Goal: Task Accomplishment & Management: Manage account settings

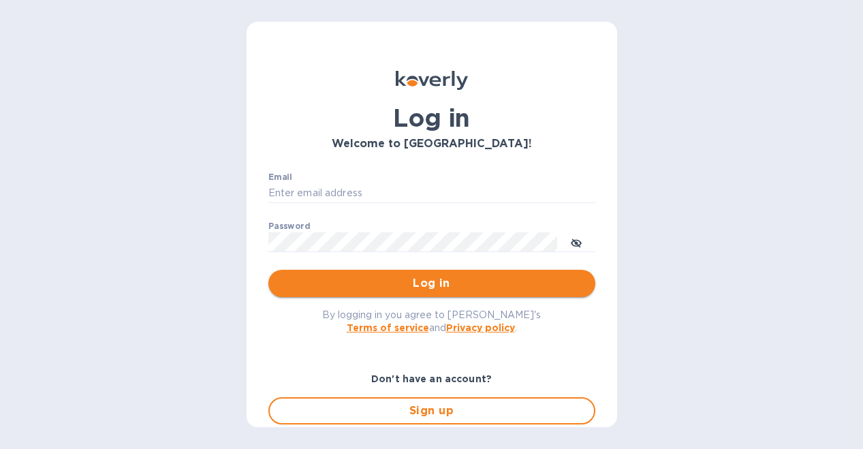
type input "[EMAIL_ADDRESS][DOMAIN_NAME]"
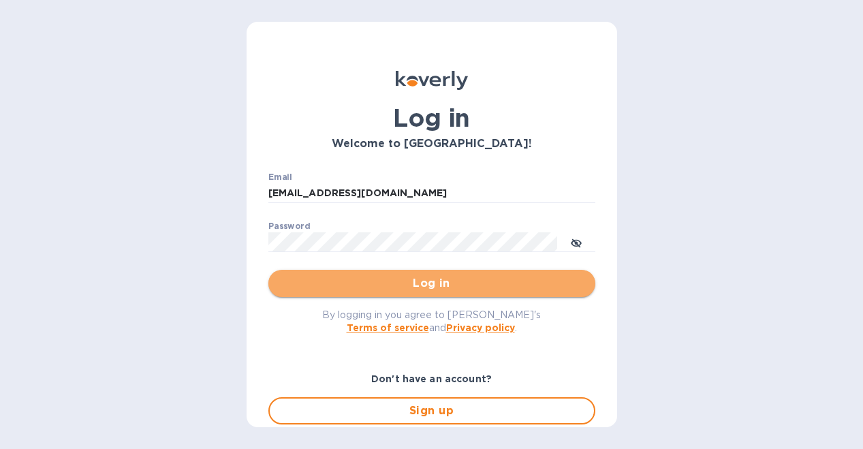
click at [460, 280] on span "Log in" at bounding box center [431, 283] width 305 height 16
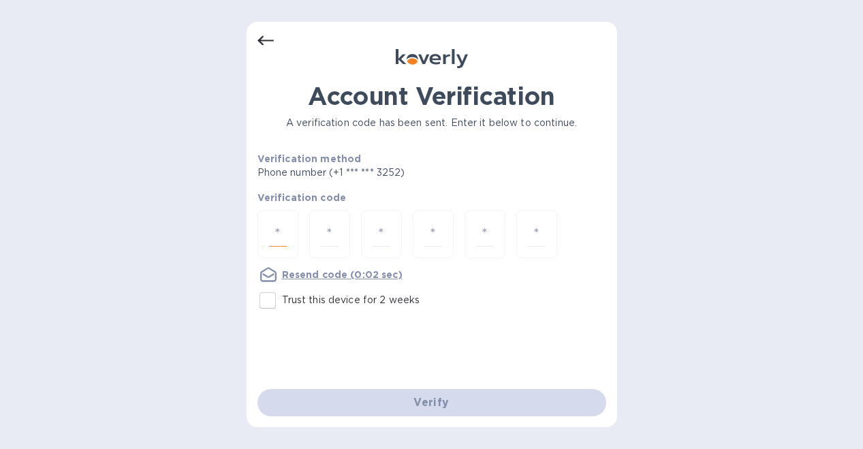
click at [277, 228] on input "number" at bounding box center [278, 233] width 18 height 25
type input "7"
type input "2"
type input "6"
type input "2"
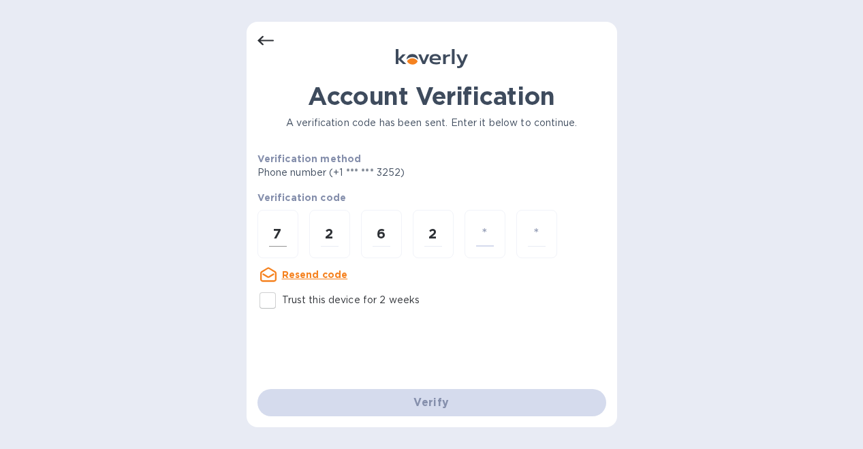
type input "9"
type input "7"
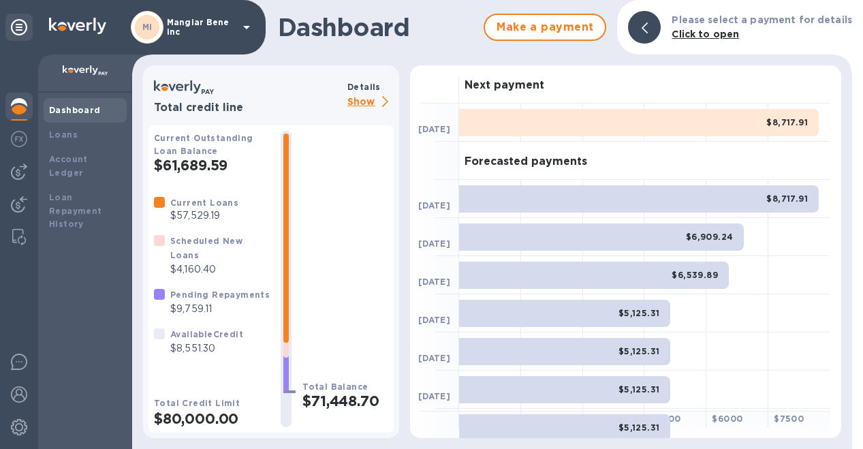
click at [362, 102] on p "Show" at bounding box center [370, 102] width 46 height 17
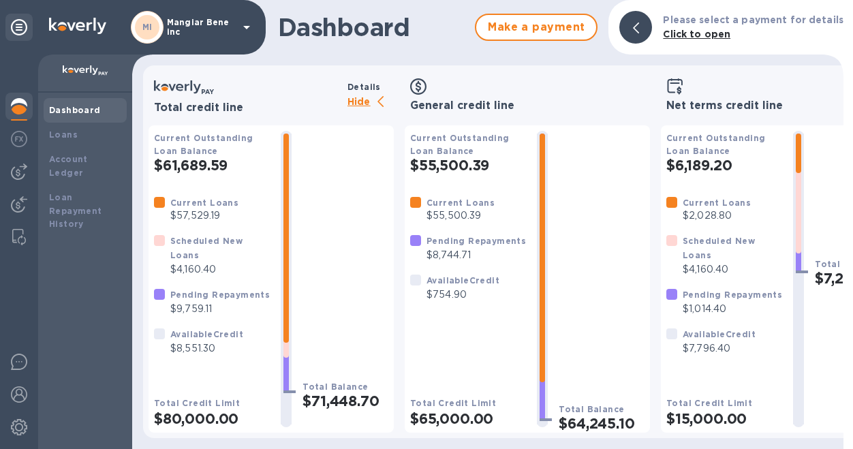
click at [247, 29] on icon at bounding box center [246, 27] width 7 height 3
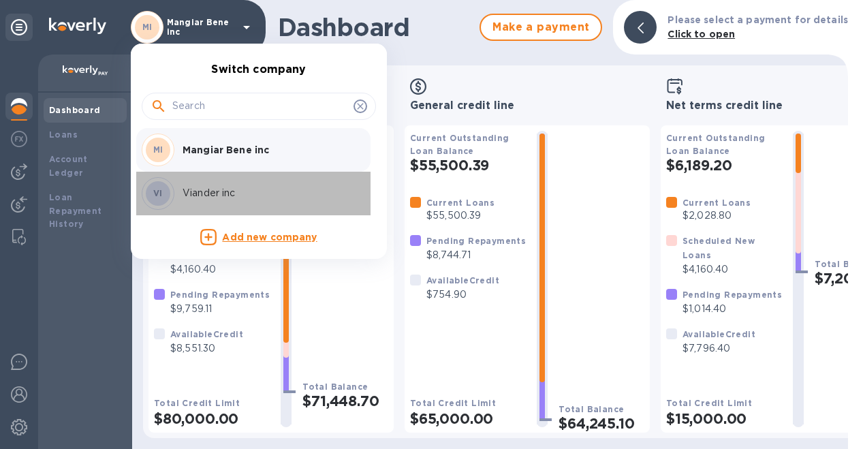
click at [221, 189] on p "Viander inc" at bounding box center [269, 193] width 172 height 14
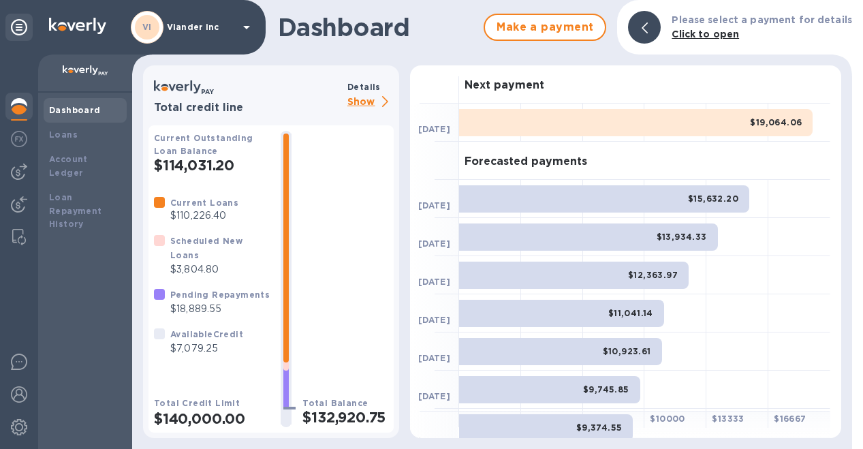
click at [364, 102] on p "Show" at bounding box center [370, 102] width 46 height 17
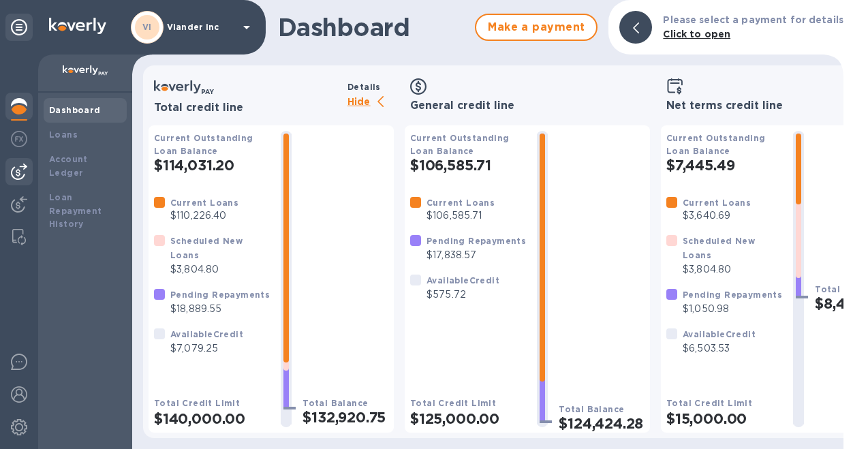
click at [17, 164] on img at bounding box center [19, 172] width 16 height 16
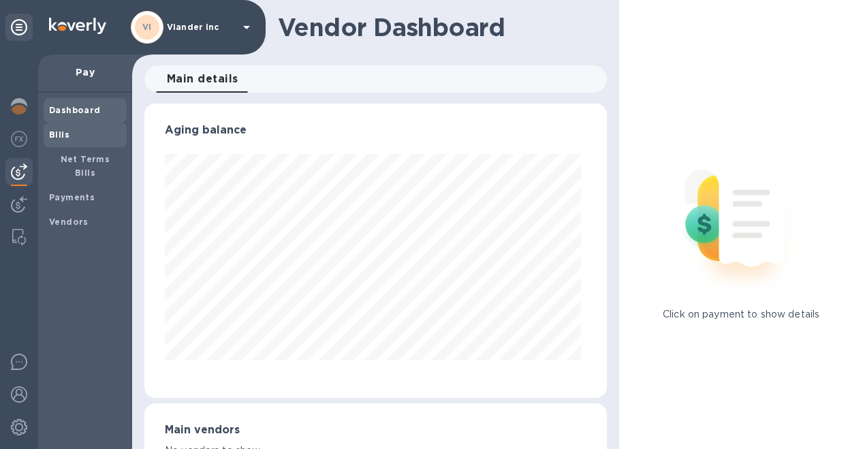
scroll to position [294, 457]
click at [57, 134] on b "Bills" at bounding box center [59, 134] width 20 height 10
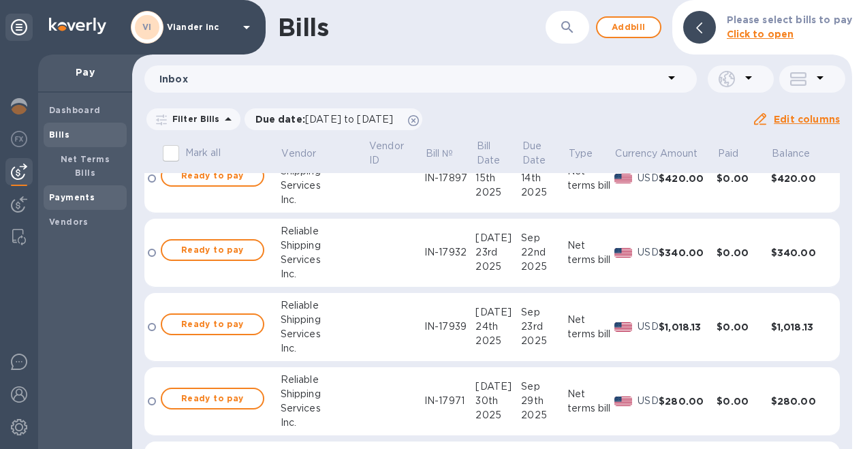
scroll to position [204, 0]
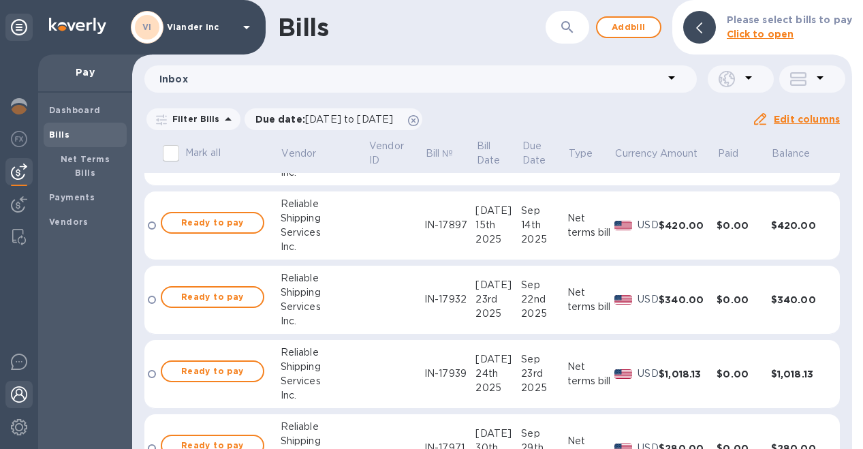
click at [18, 405] on div at bounding box center [18, 396] width 27 height 30
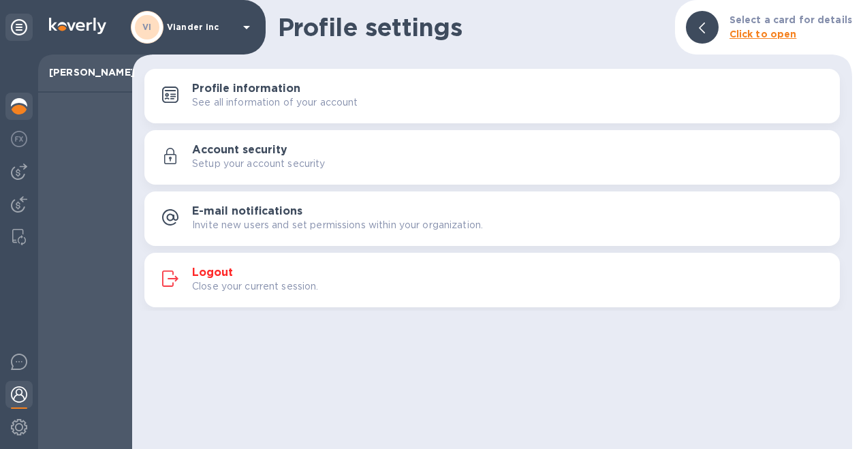
click at [18, 104] on img at bounding box center [19, 106] width 16 height 16
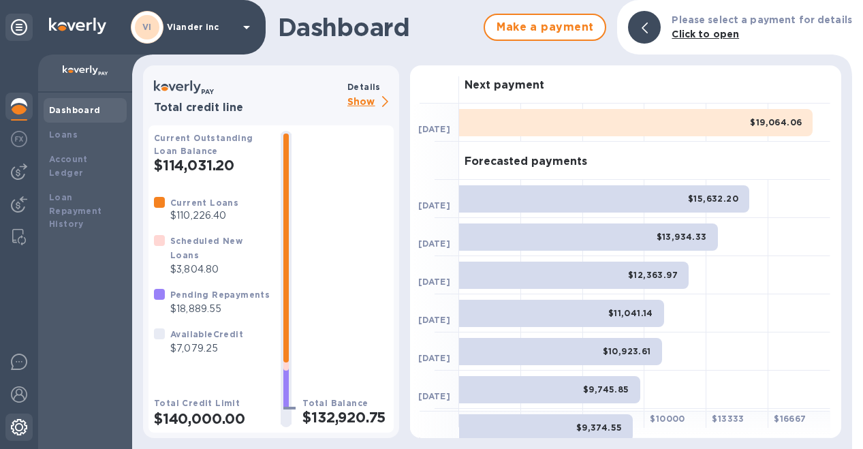
click at [18, 427] on img at bounding box center [19, 427] width 16 height 16
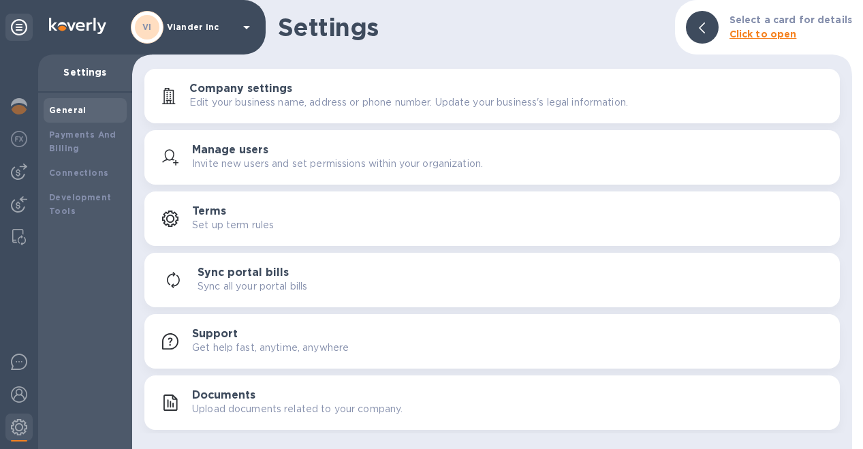
click at [228, 146] on h3 "Manage users" at bounding box center [230, 150] width 76 height 13
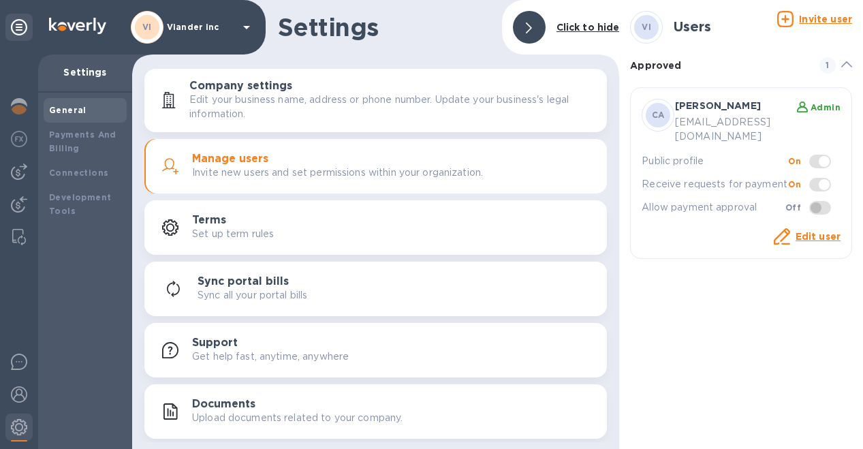
click at [828, 20] on u "Invite user" at bounding box center [825, 19] width 53 height 11
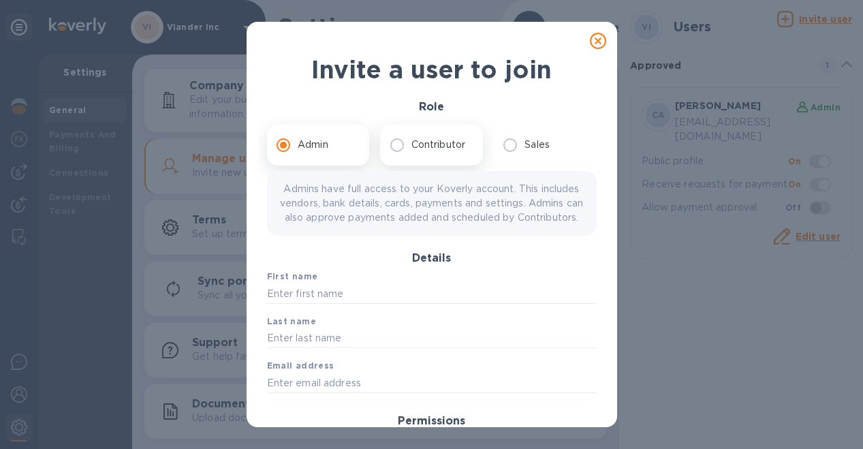
click at [400, 139] on input "Contributor" at bounding box center [397, 145] width 29 height 29
radio input "true"
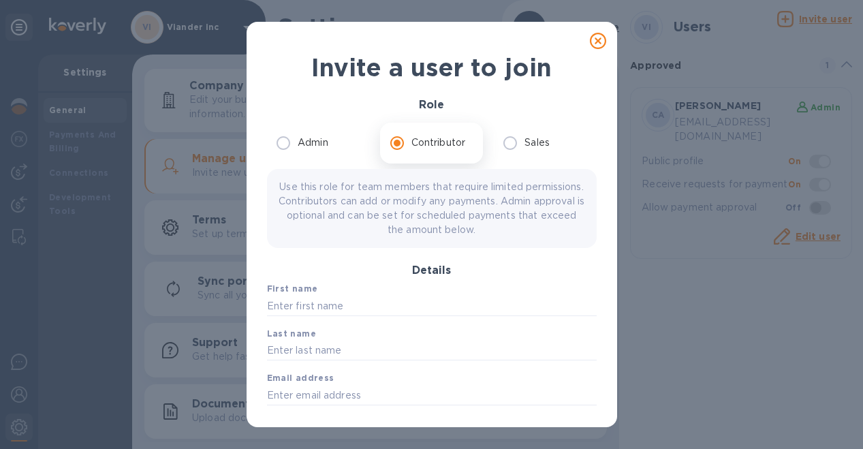
scroll to position [3, 0]
click at [327, 298] on input "text" at bounding box center [432, 305] width 330 height 20
type input "Liliana"
click at [300, 354] on input "text" at bounding box center [432, 350] width 330 height 20
type input "Izquierdo"
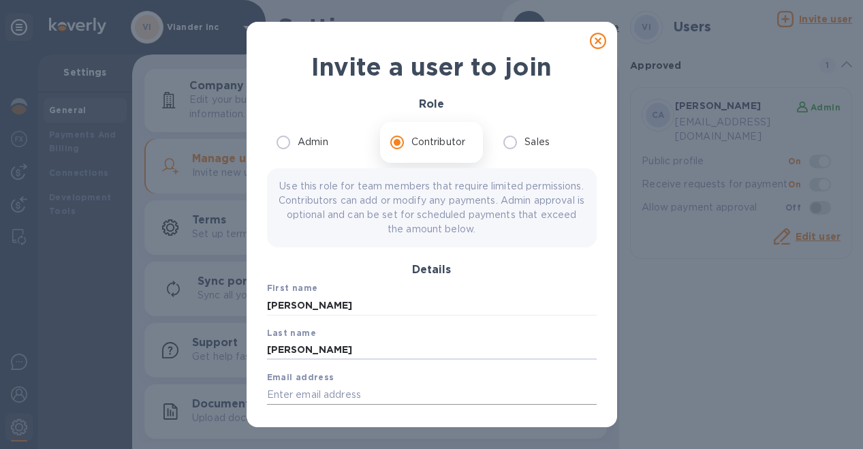
click at [378, 384] on input "text" at bounding box center [432, 394] width 330 height 20
type input "lilianai@vianderfoods.com"
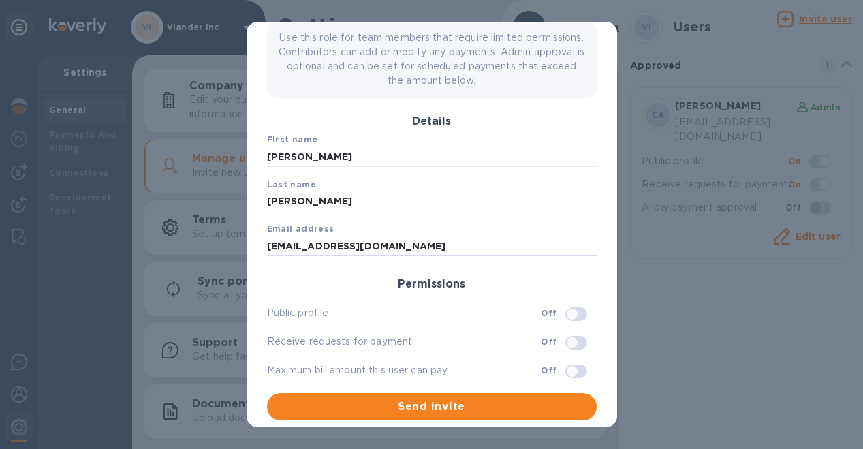
scroll to position [5, 0]
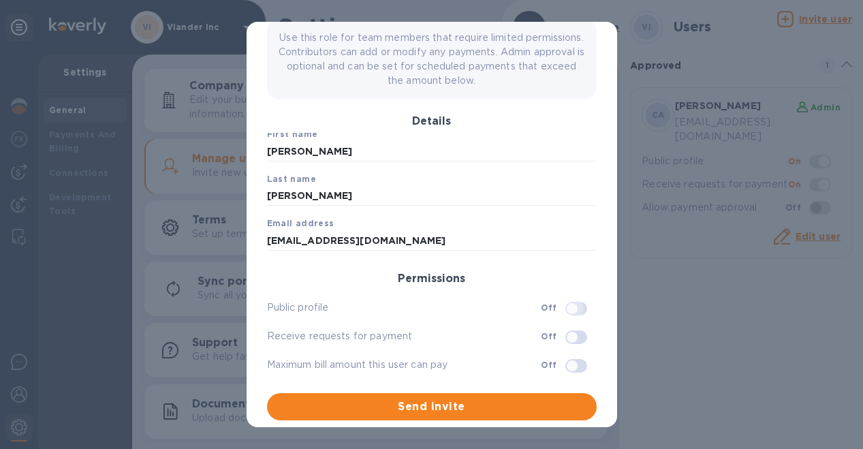
click at [553, 310] on input "checkbox" at bounding box center [572, 308] width 69 height 23
checkbox input "true"
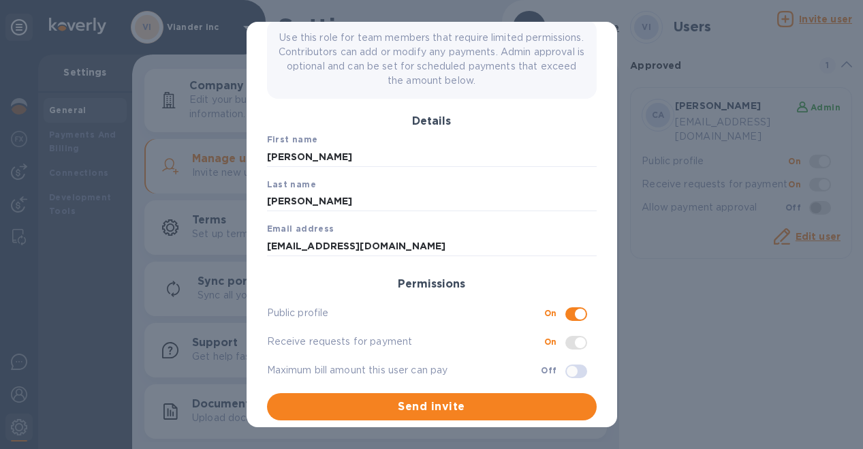
scroll to position [0, 0]
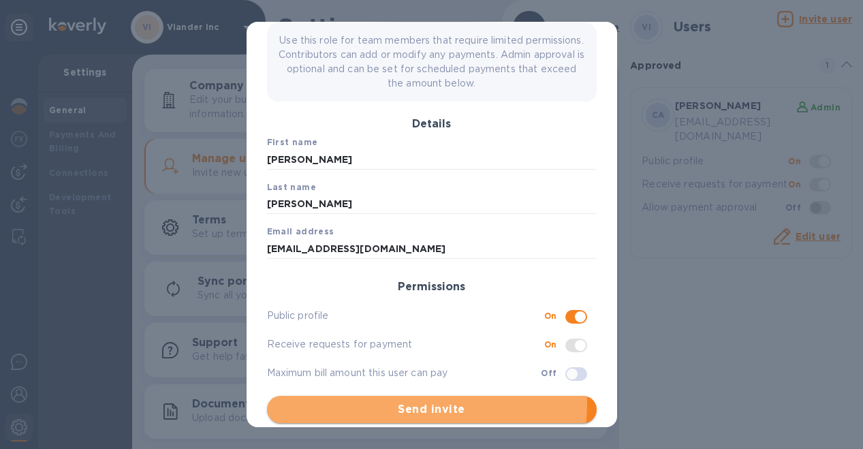
click at [397, 403] on span "Send invite" at bounding box center [432, 409] width 308 height 16
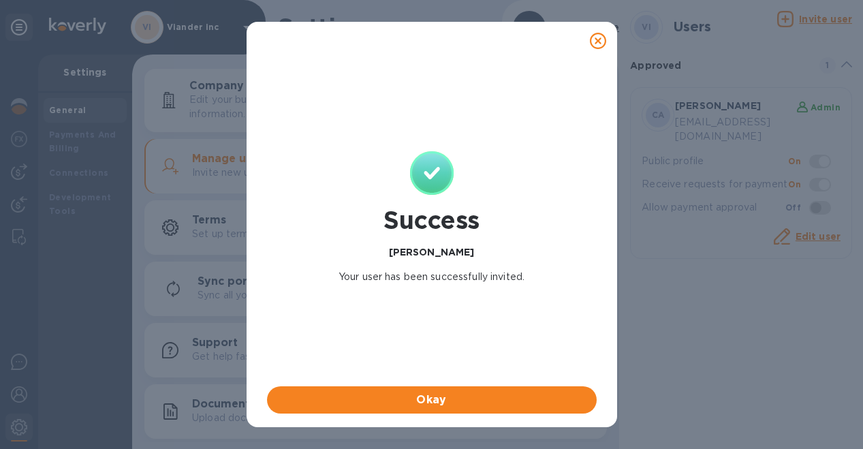
checkbox input "false"
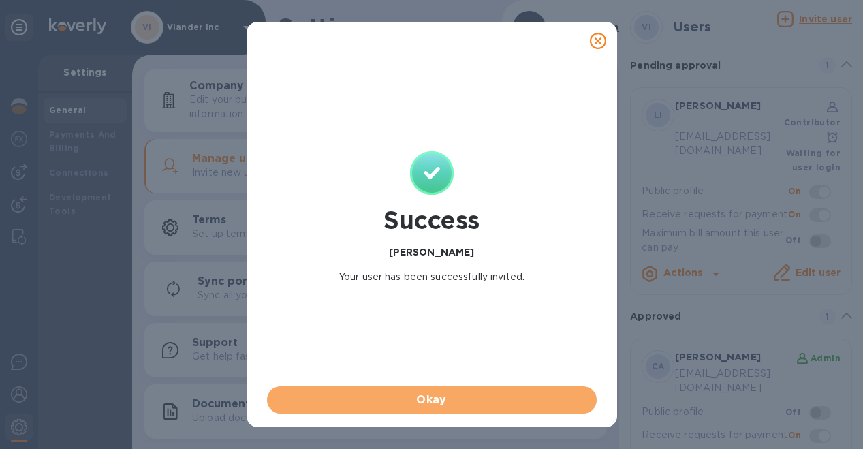
click at [397, 403] on span "Okay" at bounding box center [432, 400] width 308 height 16
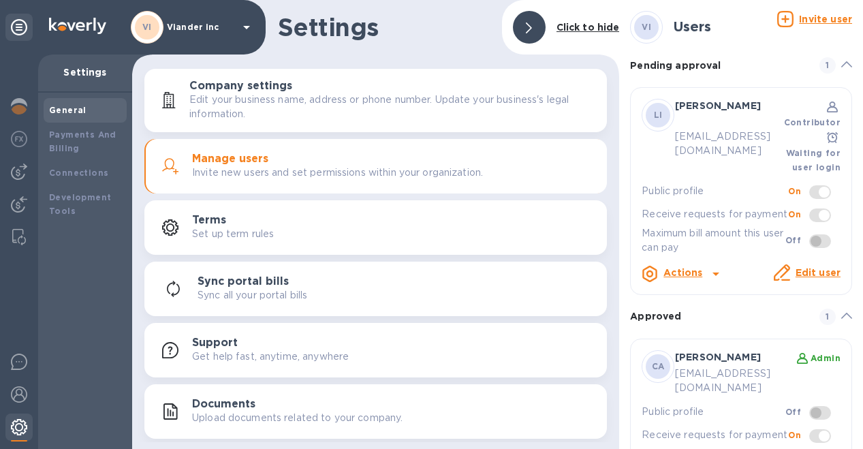
click at [11, 422] on img at bounding box center [19, 427] width 16 height 16
click at [22, 431] on img at bounding box center [19, 427] width 16 height 16
click at [12, 170] on img at bounding box center [19, 172] width 16 height 16
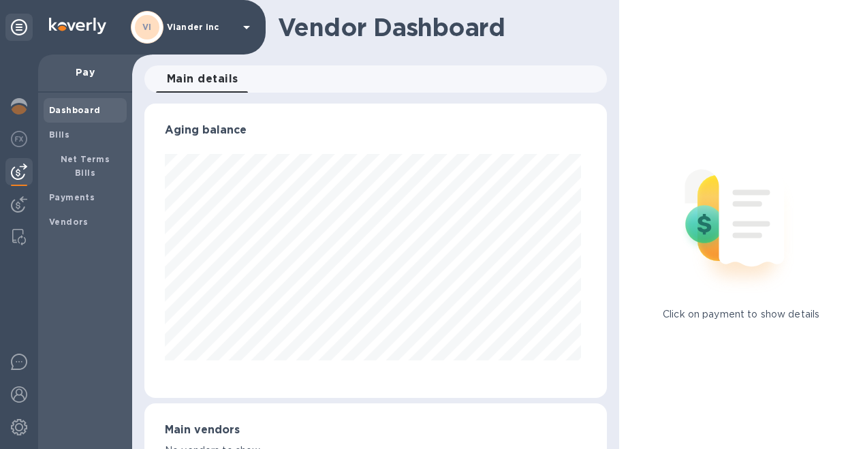
scroll to position [294, 457]
click at [61, 192] on b "Payments" at bounding box center [72, 197] width 46 height 10
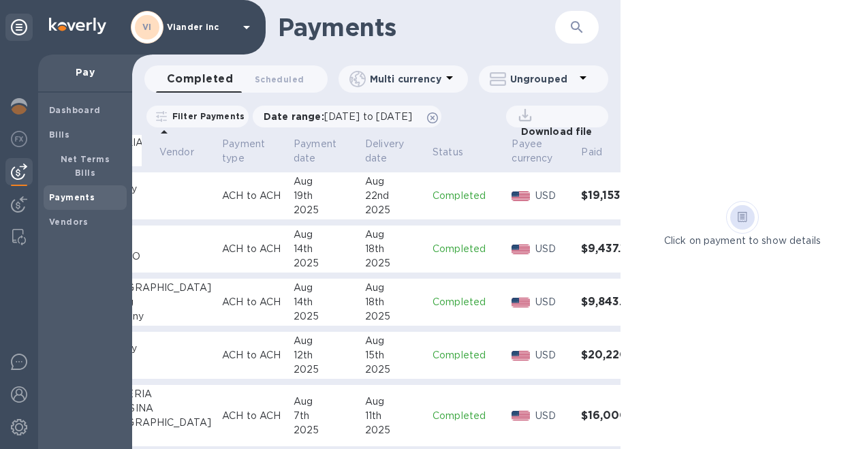
scroll to position [551, 131]
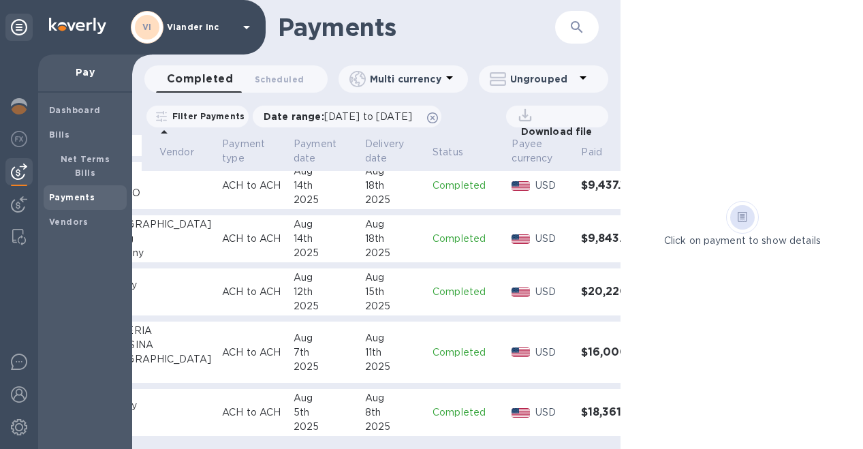
drag, startPoint x: 384, startPoint y: 438, endPoint x: 255, endPoint y: 434, distance: 129.5
click at [255, 434] on table "Payment № Vendor Payment type Payment date Delivery date Status Payee currency …" at bounding box center [348, 22] width 651 height 854
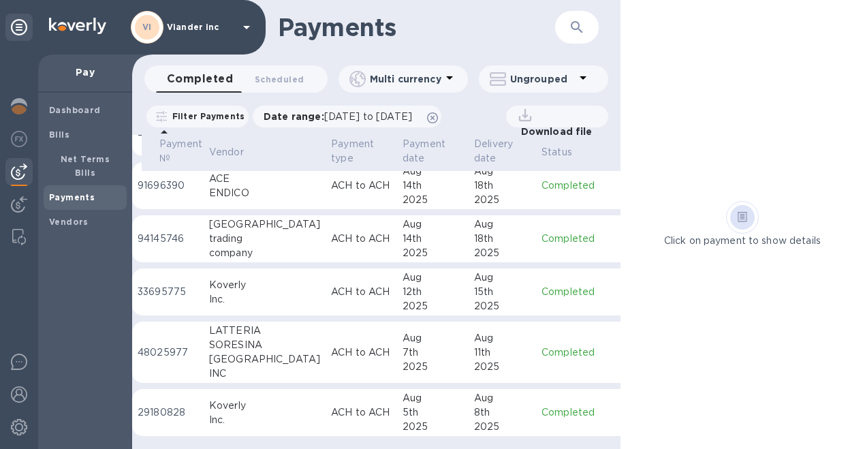
scroll to position [551, 0]
